Goal: Check status: Check status

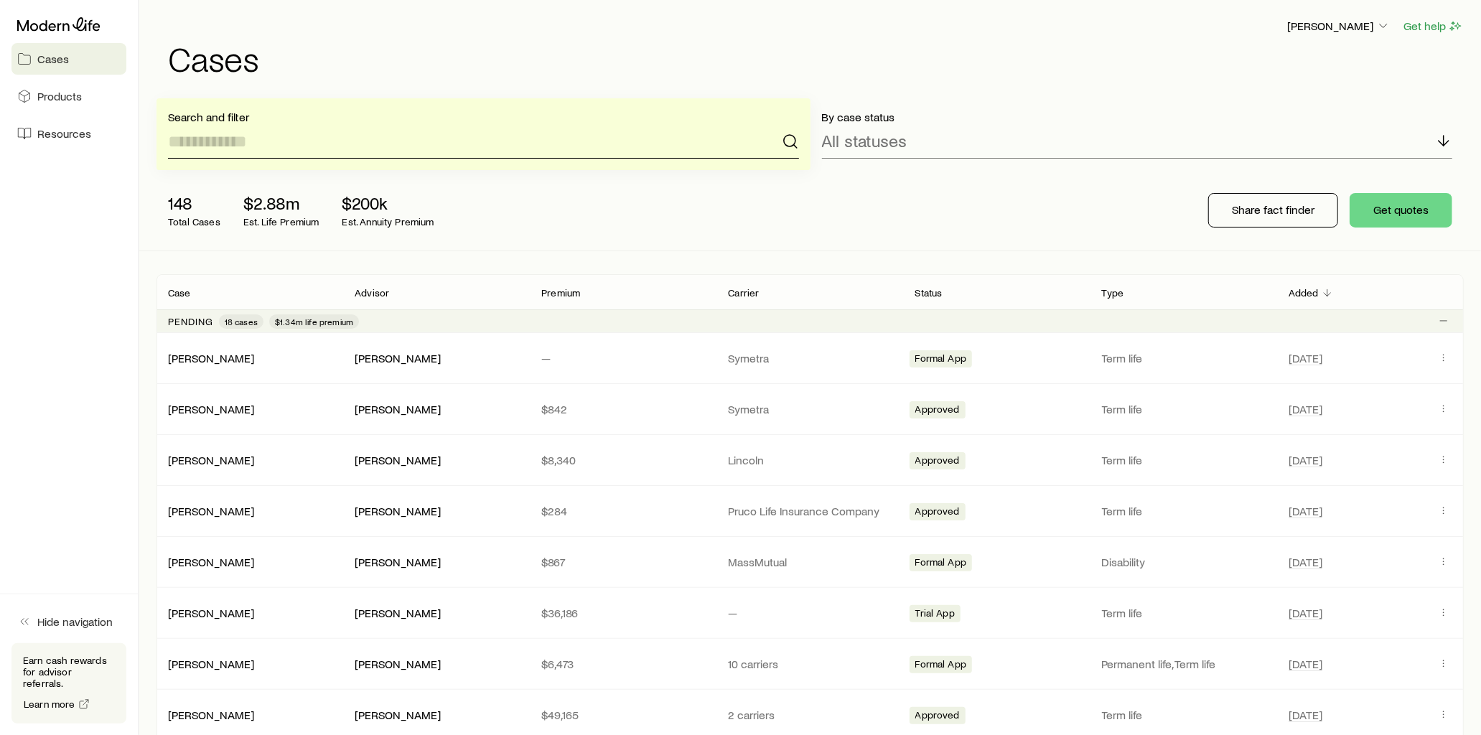
click at [307, 132] on input at bounding box center [483, 141] width 631 height 34
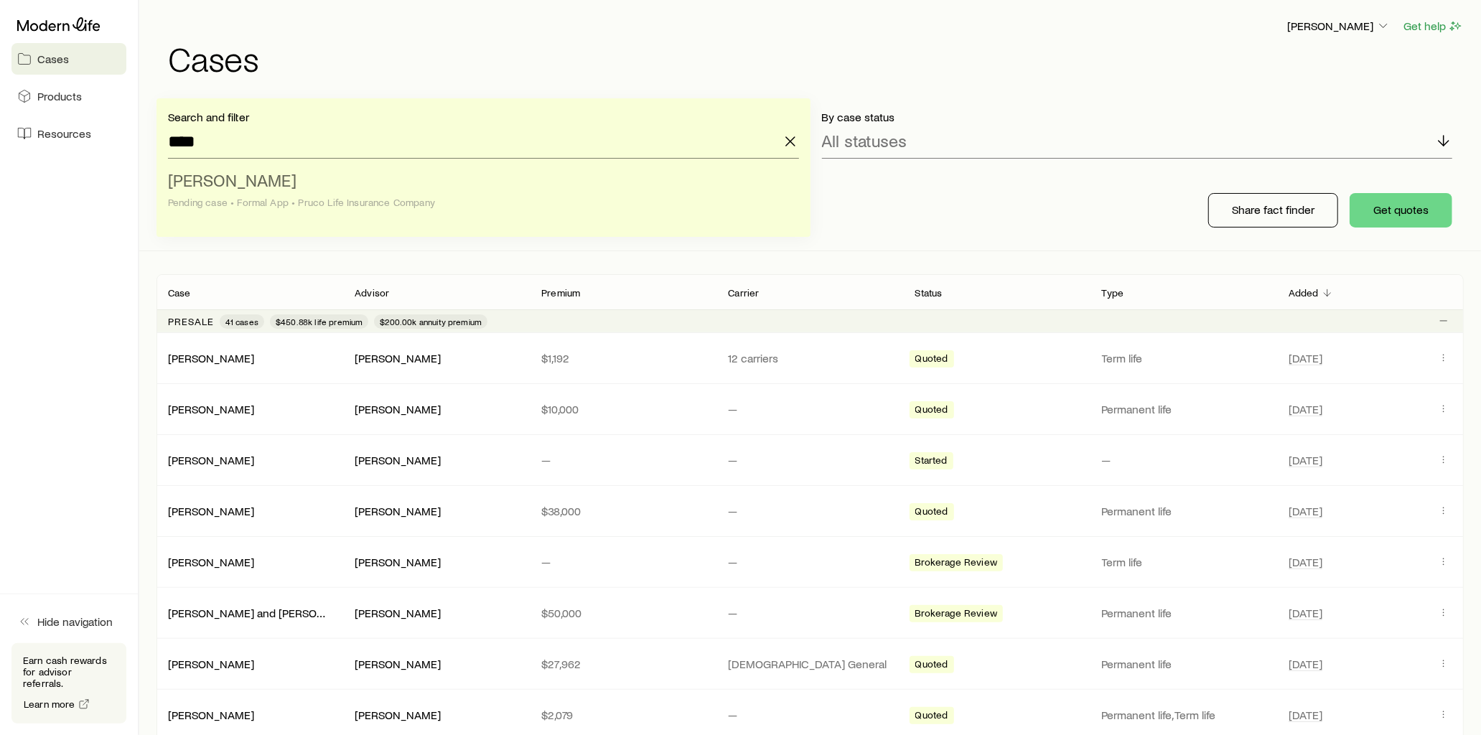
click at [276, 176] on li "[PERSON_NAME] case • Formal App • Pruco Life Insurance Company" at bounding box center [479, 191] width 622 height 55
type input "**********"
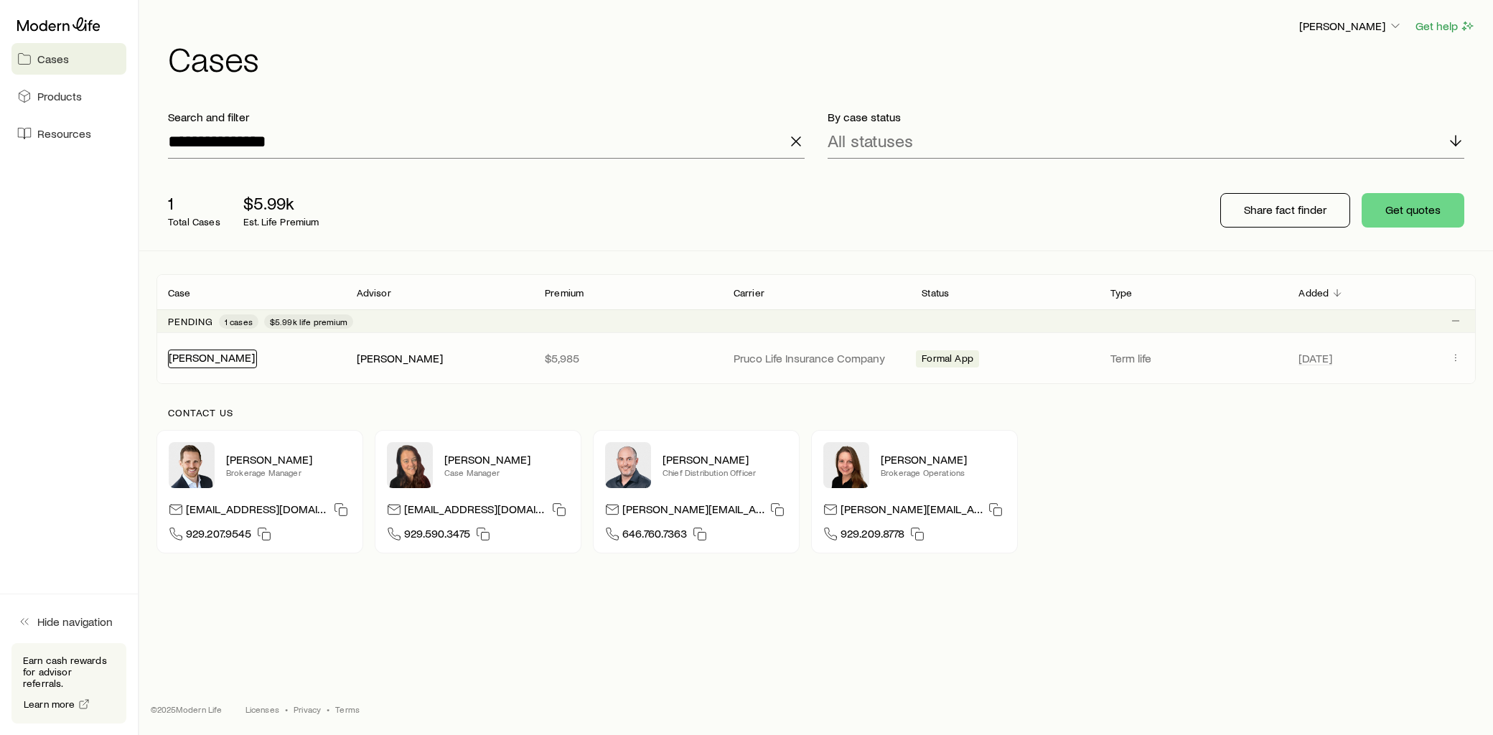
click at [230, 357] on link "[PERSON_NAME]" at bounding box center [212, 357] width 86 height 14
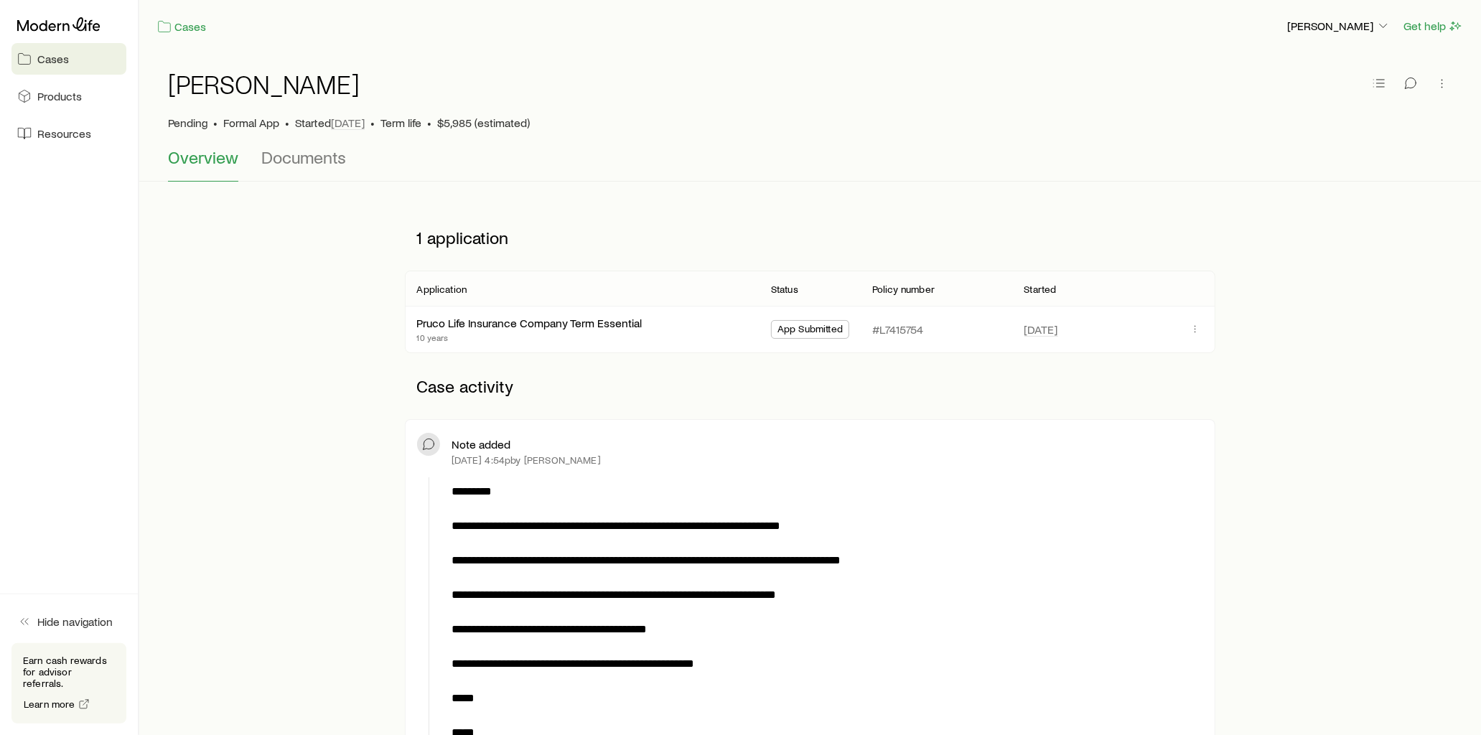
scroll to position [80, 0]
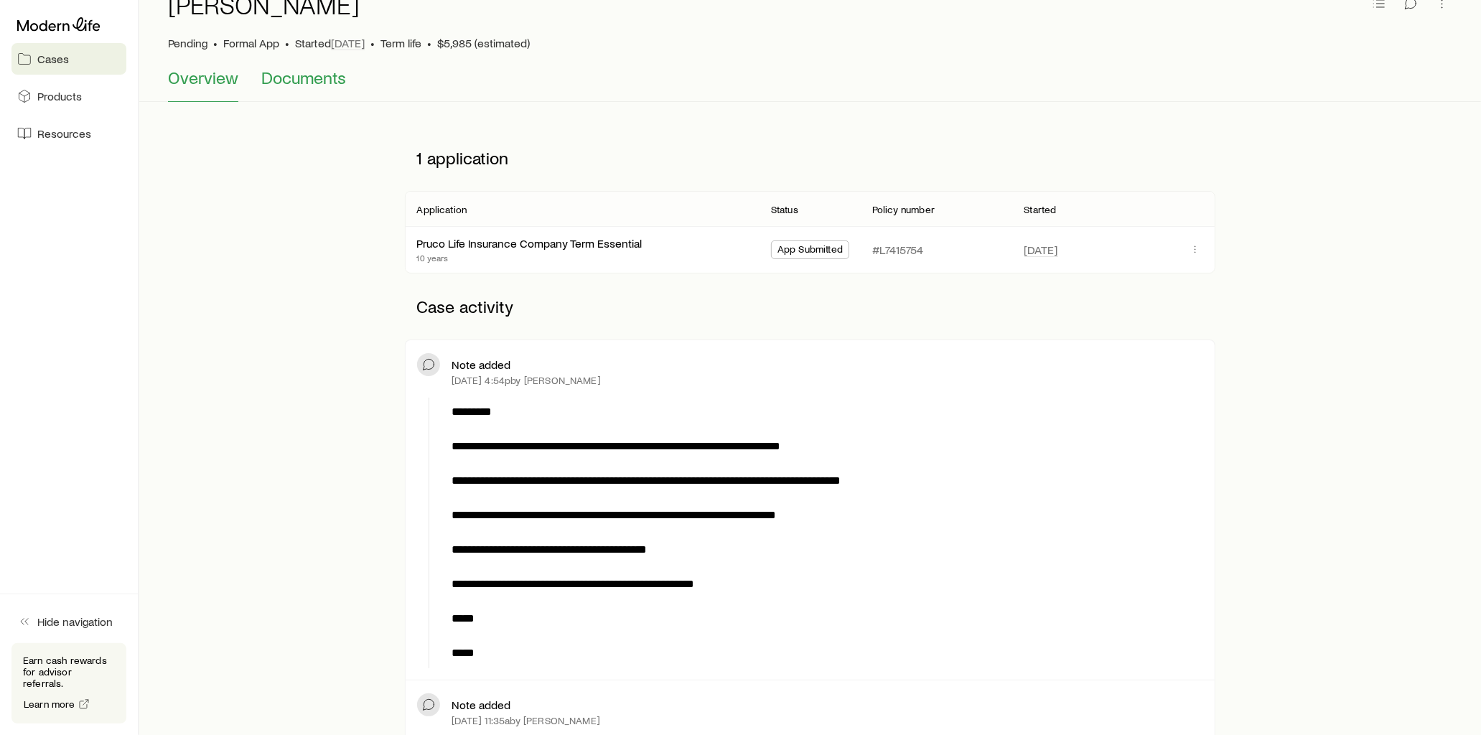
click at [324, 83] on span "Documents" at bounding box center [303, 77] width 85 height 20
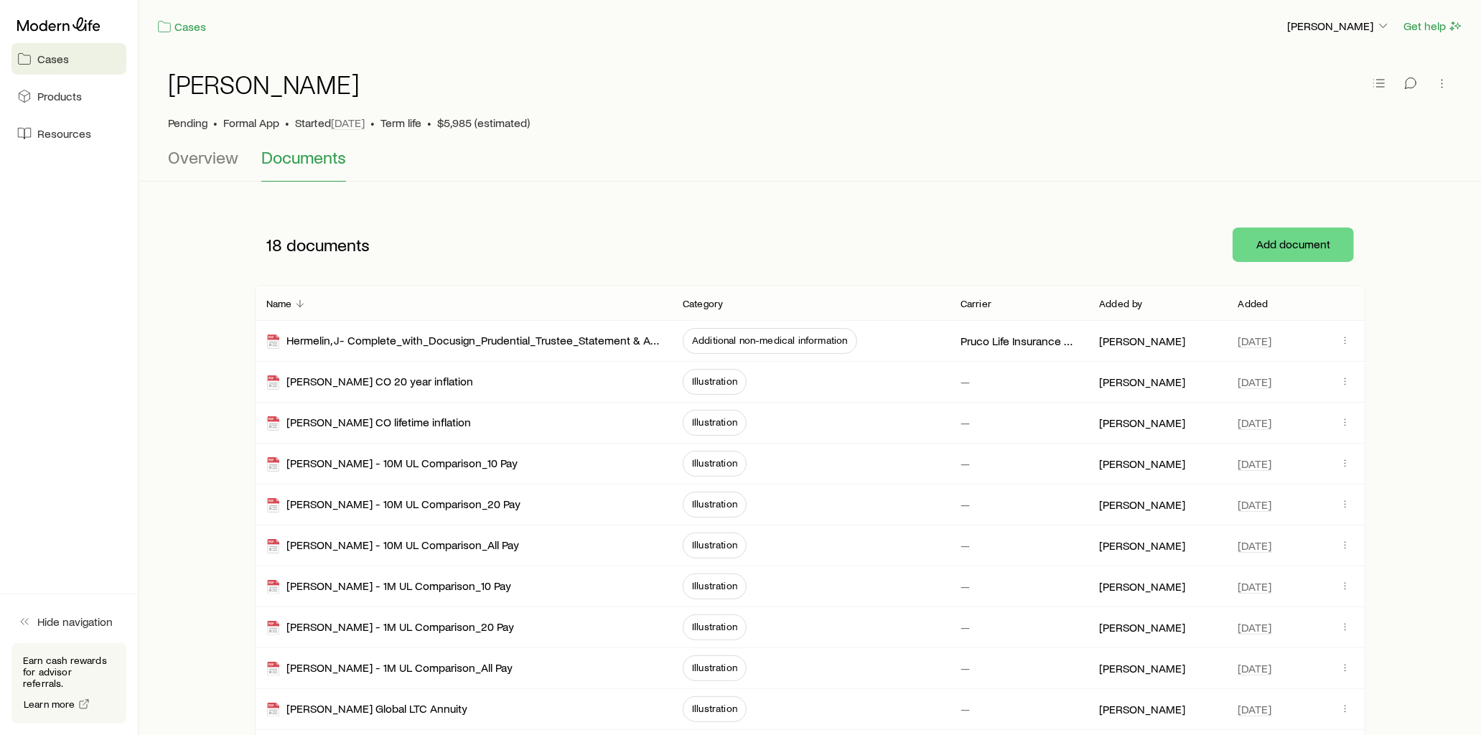
click at [1253, 303] on p "Added" at bounding box center [1253, 303] width 30 height 11
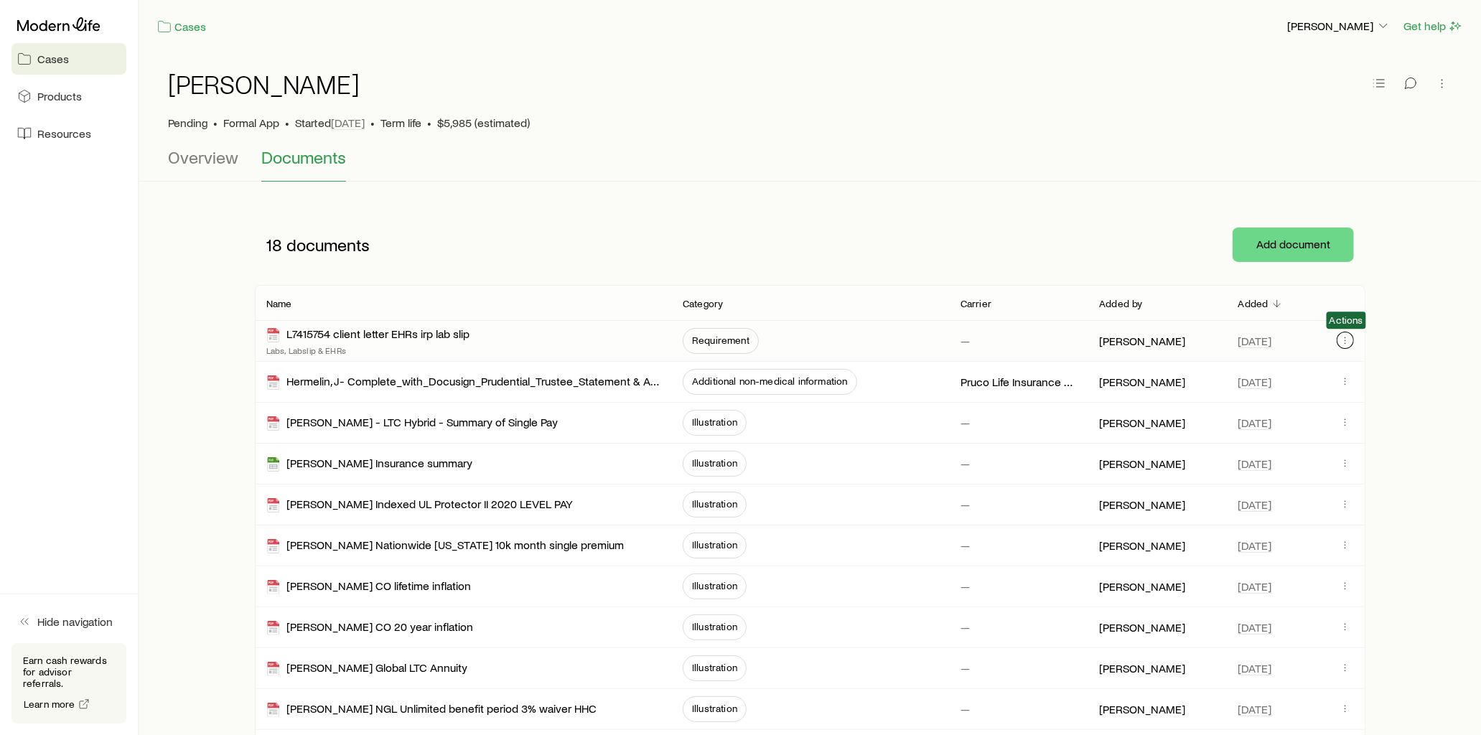
click at [1344, 342] on icon "button" at bounding box center [1345, 340] width 11 height 11
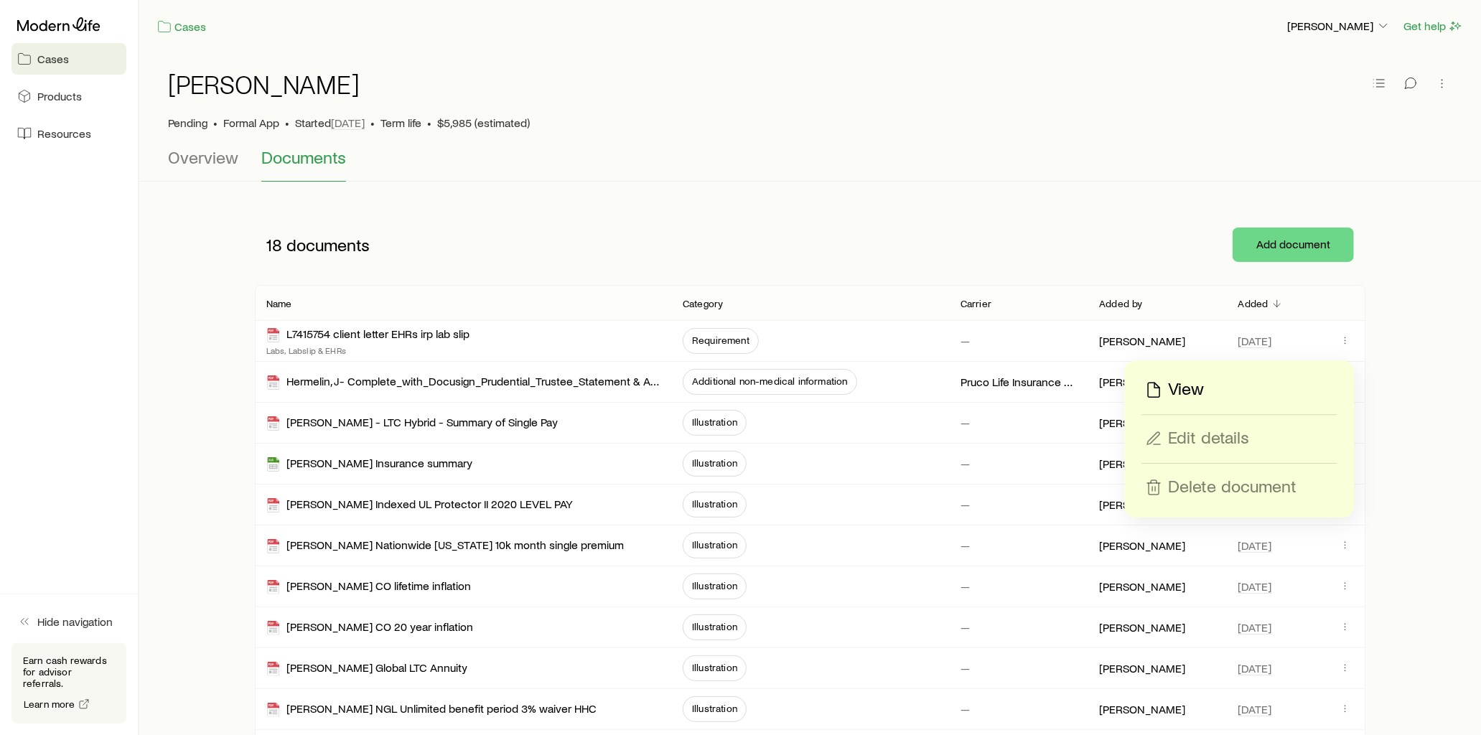
click at [1204, 382] on div "View" at bounding box center [1239, 389] width 194 height 23
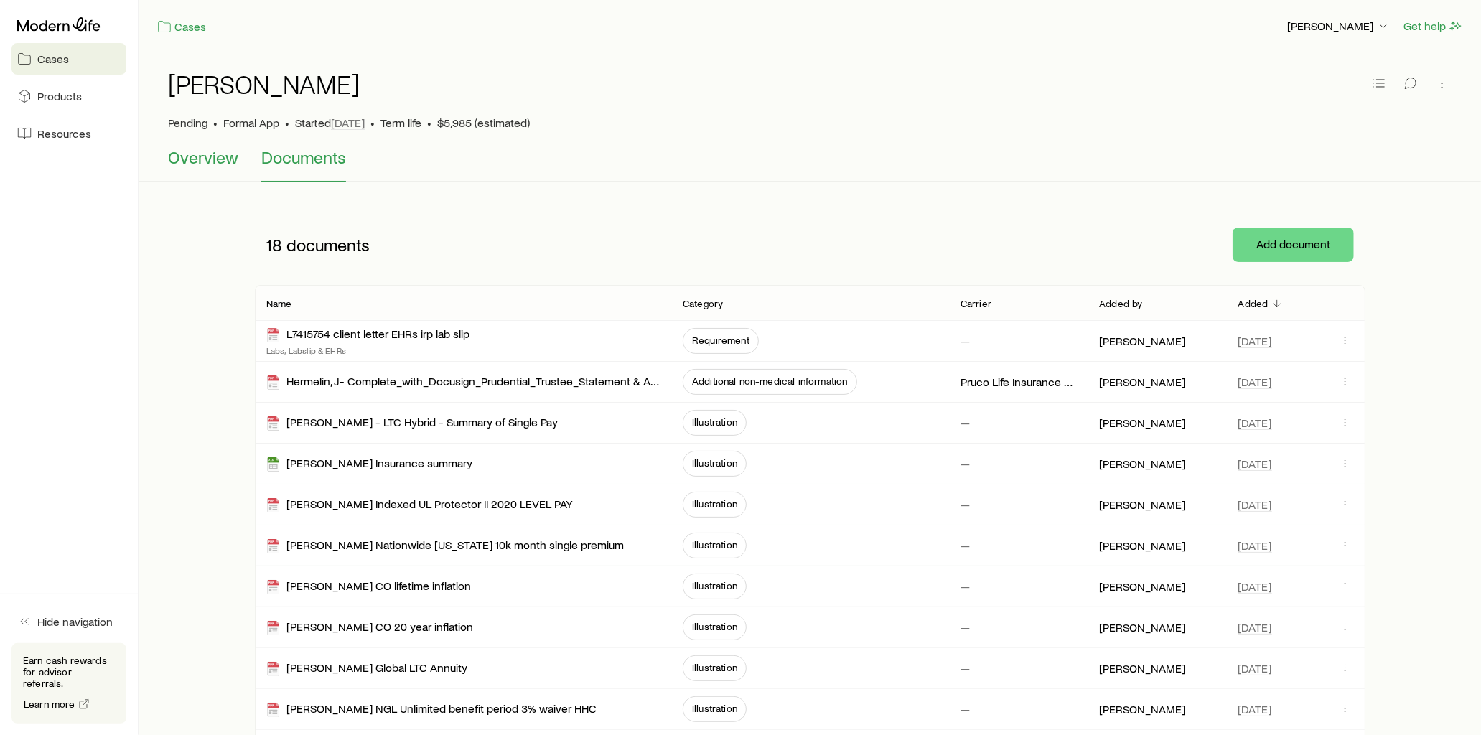
click at [205, 160] on span "Overview" at bounding box center [203, 157] width 70 height 20
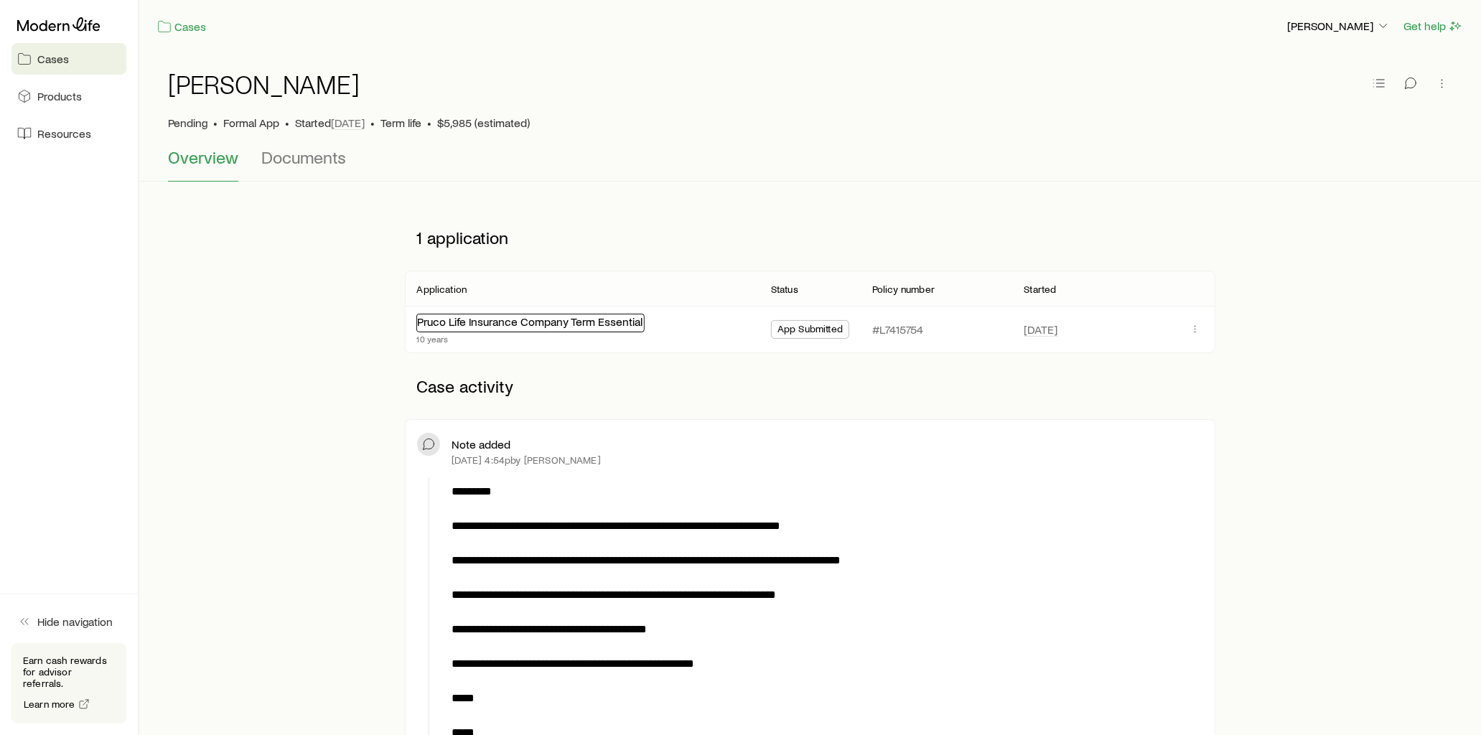
click at [543, 320] on link "Pruco Life Insurance Company Term Essential" at bounding box center [529, 321] width 225 height 14
